Goal: Transaction & Acquisition: Purchase product/service

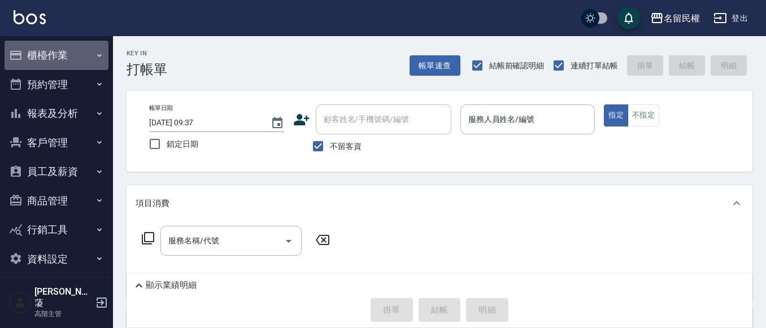
click at [51, 58] on button "櫃檯作業" at bounding box center [57, 55] width 104 height 29
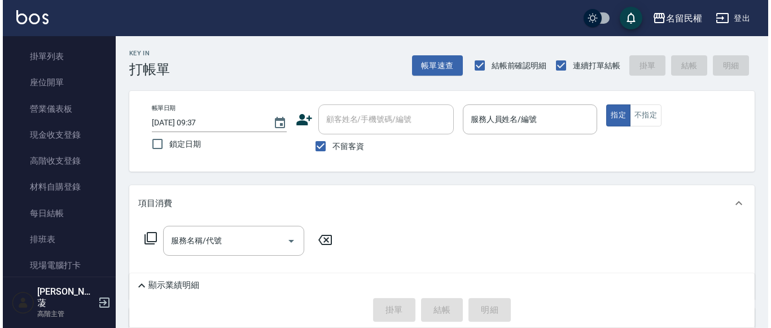
scroll to position [226, 0]
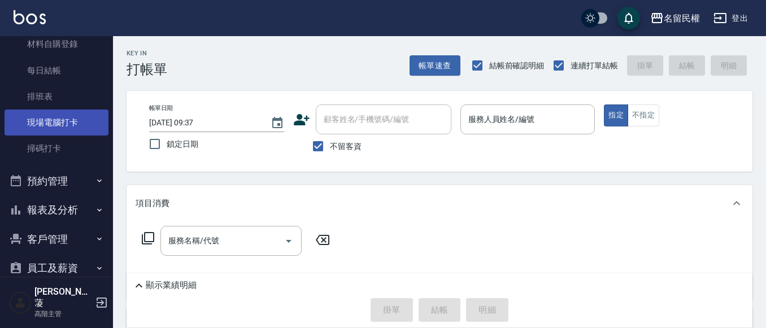
drag, startPoint x: 82, startPoint y: 115, endPoint x: 90, endPoint y: 133, distance: 20.0
click at [82, 115] on link "現場電腦打卡" at bounding box center [57, 123] width 104 height 26
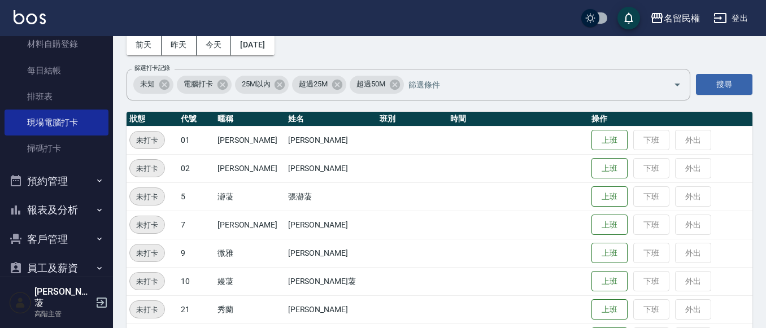
scroll to position [169, 0]
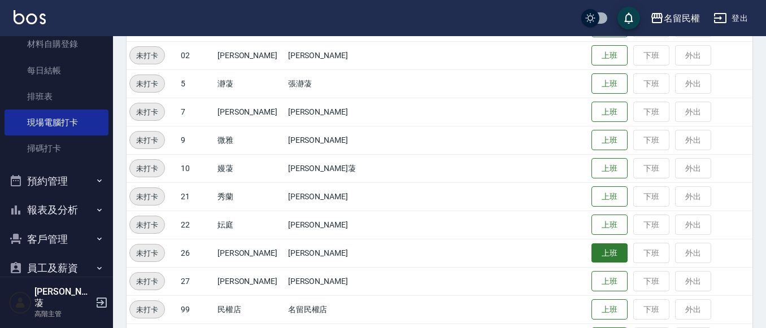
click at [591, 260] on button "上班" at bounding box center [609, 253] width 36 height 20
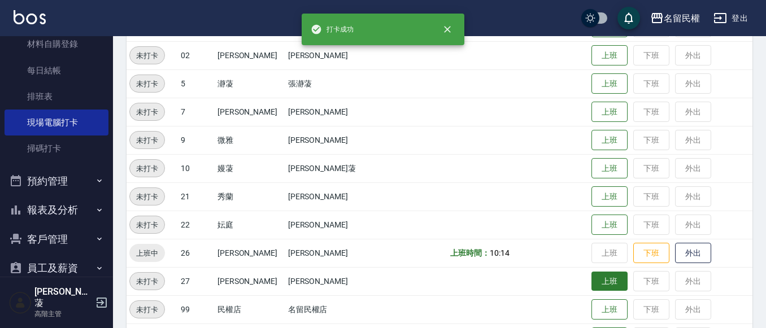
click at [591, 278] on button "上班" at bounding box center [609, 282] width 36 height 20
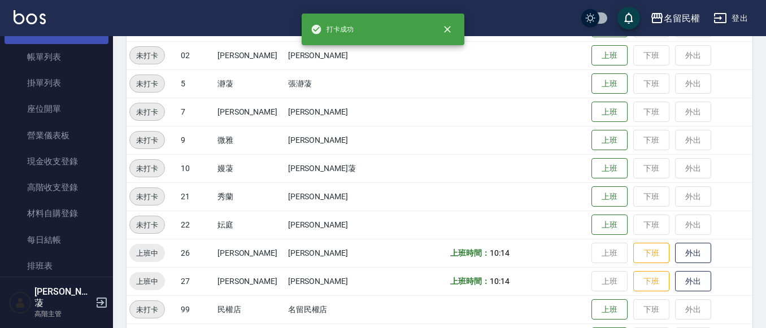
scroll to position [0, 0]
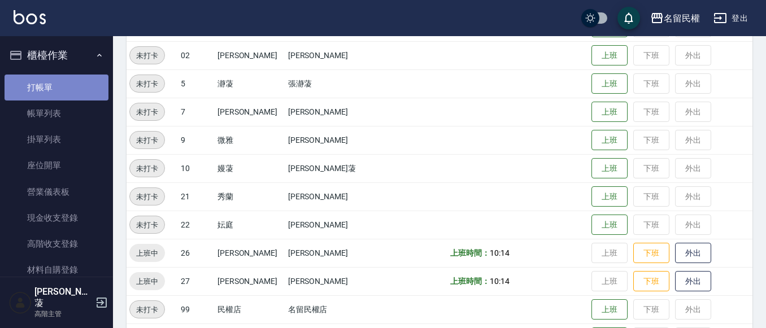
click at [78, 89] on link "打帳單" at bounding box center [57, 88] width 104 height 26
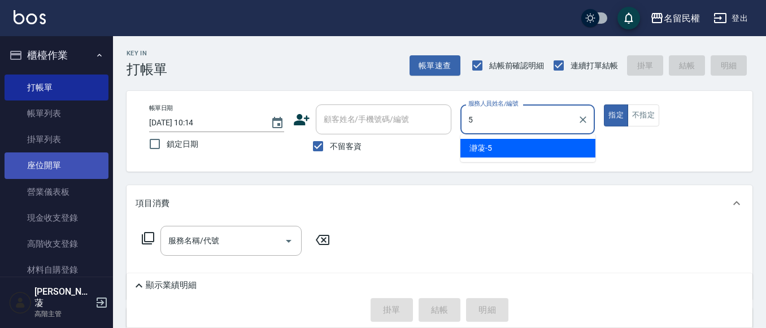
type input "瀞蓤-5"
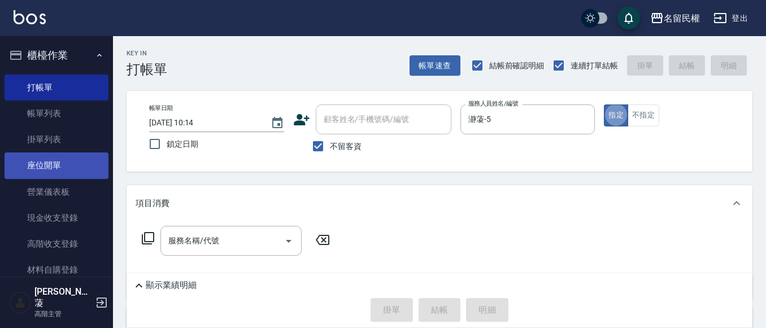
type button "true"
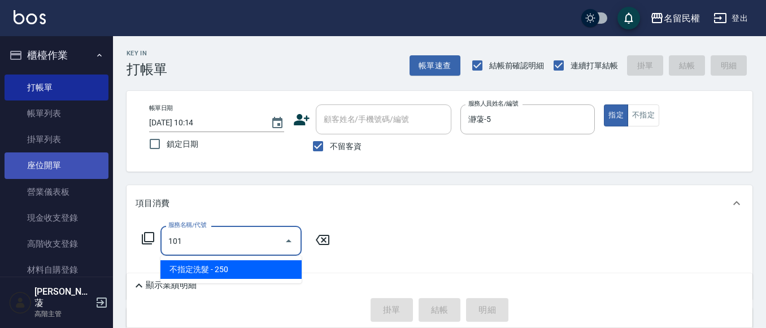
type input "不指定洗髮(101)"
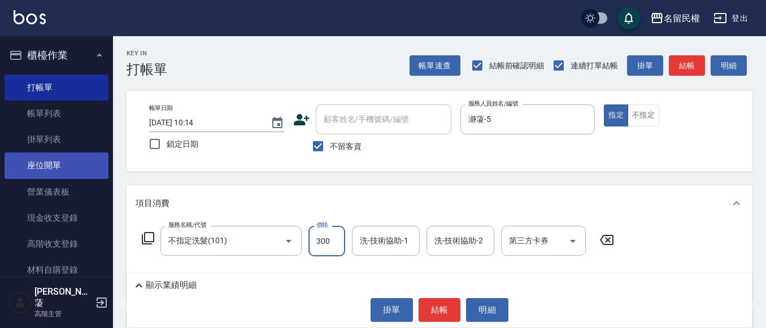
type input "300"
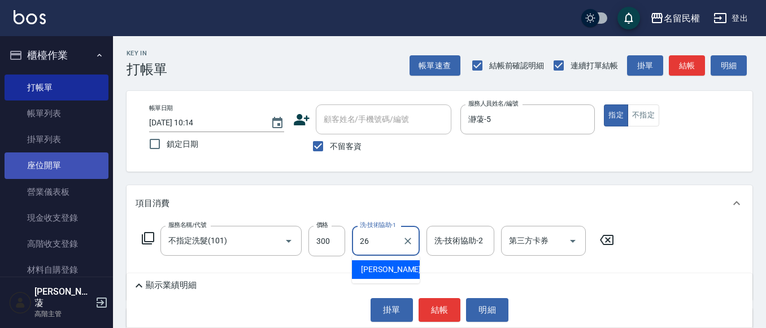
type input "沅莘-26"
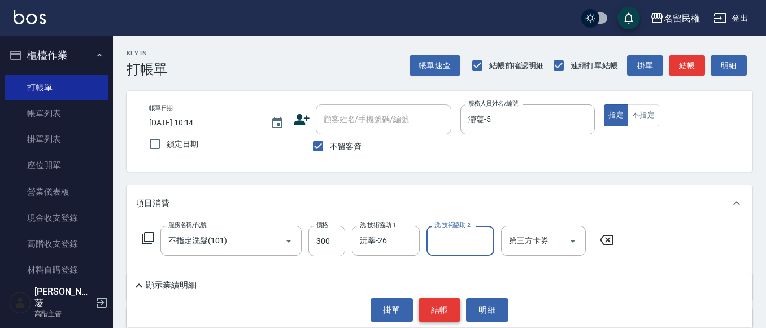
click at [443, 316] on button "結帳" at bounding box center [439, 310] width 42 height 24
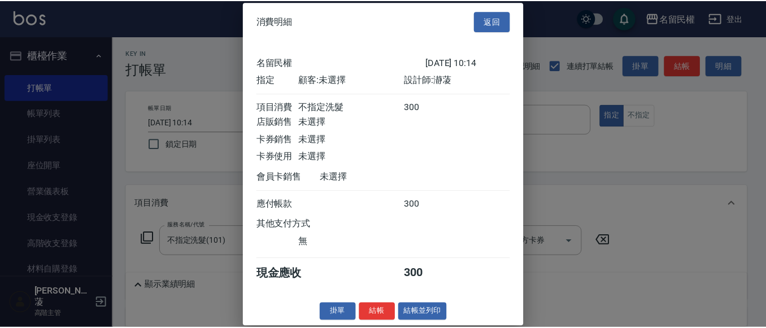
scroll to position [15, 0]
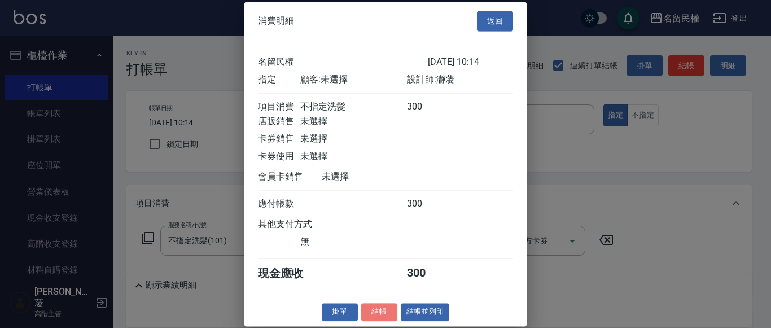
drag, startPoint x: 374, startPoint y: 314, endPoint x: 383, endPoint y: 300, distance: 16.8
click at [375, 313] on button "結帳" at bounding box center [379, 312] width 36 height 18
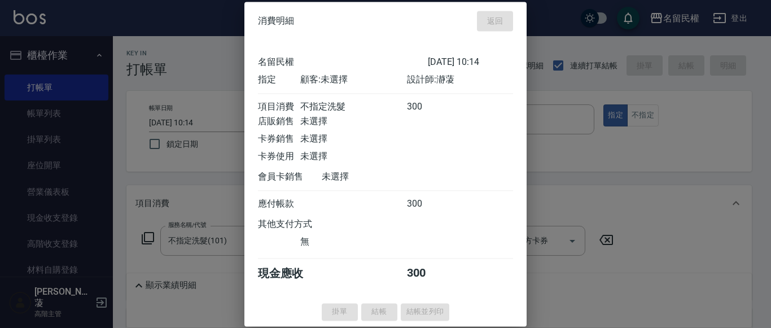
type input "[DATE] 10:53"
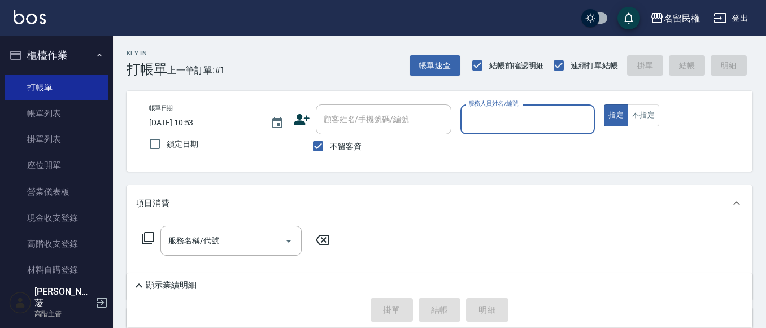
click at [517, 131] on div "帳單日期 [DATE] 10:53 鎖定日期 顧客姓名/手機號碼/編號 顧客姓名/手機號碼/編號 不留客資 服務人員姓名/編號 服務人員姓名/編號 指定 不指定" at bounding box center [439, 131] width 598 height 54
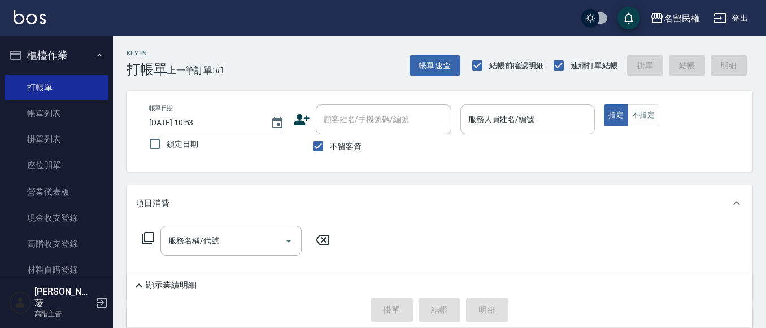
click at [518, 119] on input "服務人員姓名/編號" at bounding box center [527, 120] width 125 height 20
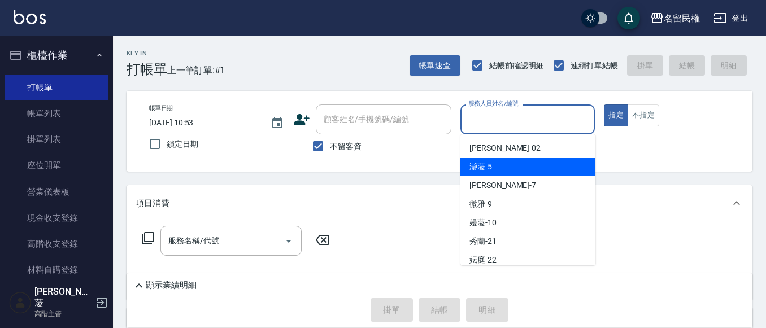
click at [502, 169] on div "瀞蓤 -5" at bounding box center [527, 167] width 135 height 19
type input "瀞蓤-5"
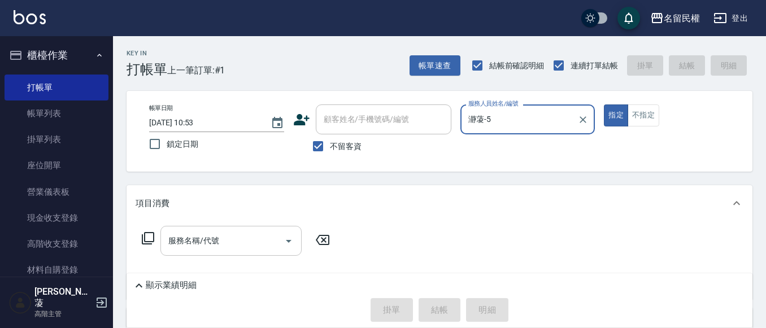
click at [257, 240] on input "服務名稱/代號" at bounding box center [222, 241] width 114 height 20
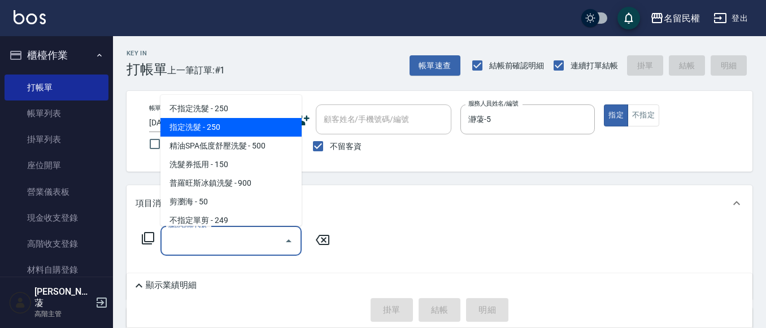
drag, startPoint x: 198, startPoint y: 128, endPoint x: 235, endPoint y: 160, distance: 49.2
click at [199, 128] on span "指定洗髮 - 250" at bounding box center [230, 127] width 141 height 19
type input "指定洗髮(102)"
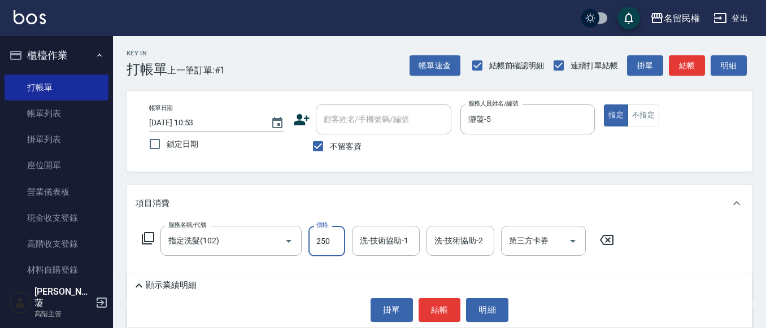
click at [323, 240] on input "250" at bounding box center [326, 241] width 37 height 30
type input "300"
click at [391, 240] on input "洗-技術協助-1" at bounding box center [386, 241] width 58 height 20
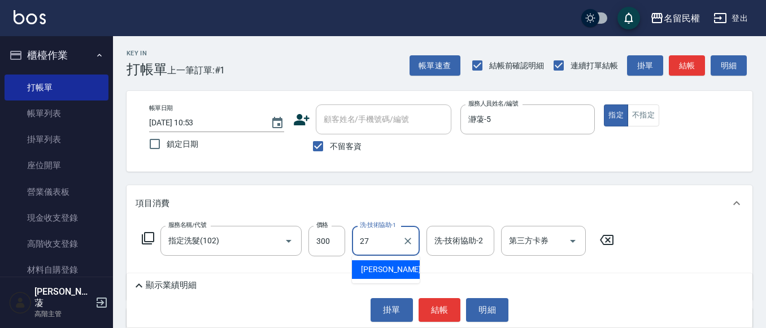
type input "[PERSON_NAME]-27"
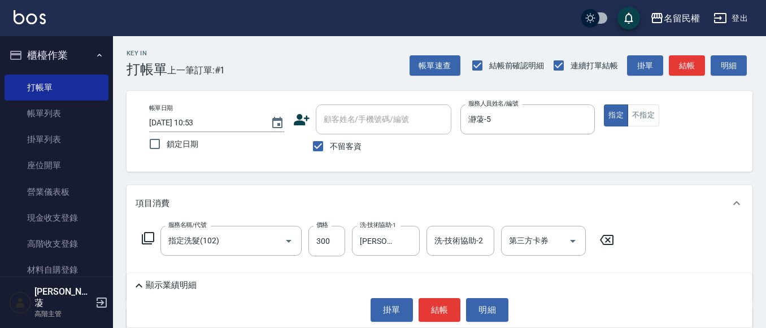
click at [402, 172] on div "Key In 打帳單 上一筆訂單:#1 帳單速查 結帳前確認明細 連續打單結帳 掛單 結帳 明細 帳單日期 [DATE] 10:53 鎖定日期 顧客姓名/手機…" at bounding box center [439, 257] width 653 height 443
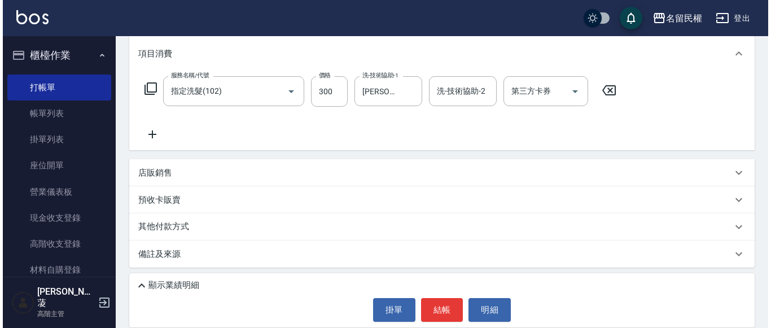
scroll to position [151, 0]
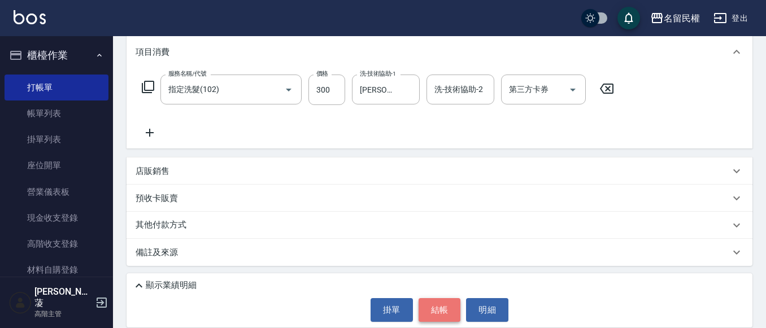
click at [444, 301] on button "結帳" at bounding box center [439, 310] width 42 height 24
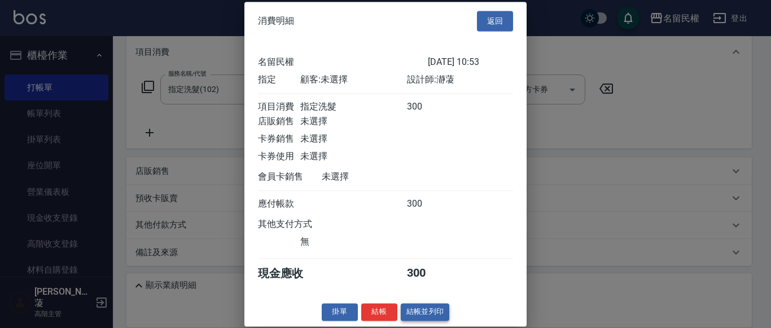
scroll to position [15, 0]
click at [386, 309] on button "結帳" at bounding box center [379, 312] width 36 height 18
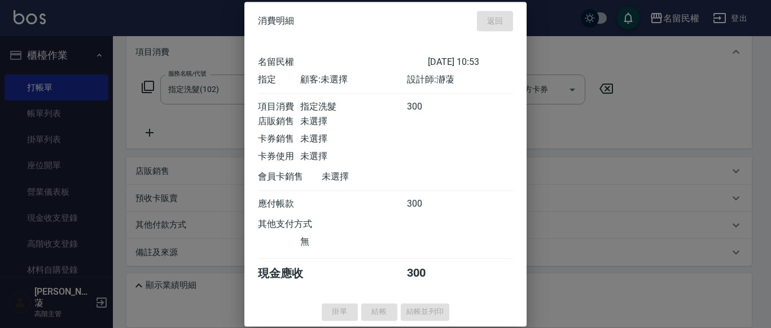
type input "[DATE] 10:58"
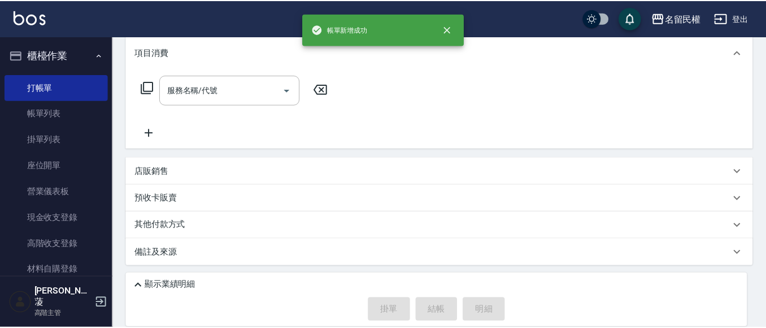
scroll to position [0, 0]
